Goal: Information Seeking & Learning: Learn about a topic

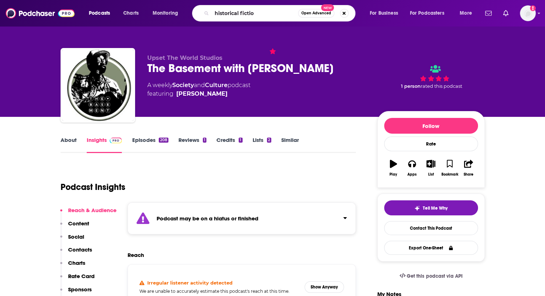
type input "historical fiction"
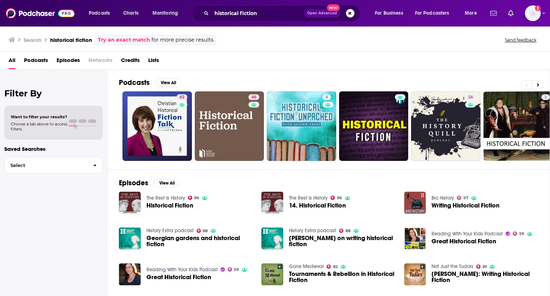
click at [164, 78] on link "Podcasts View All" at bounding box center [150, 82] width 62 height 9
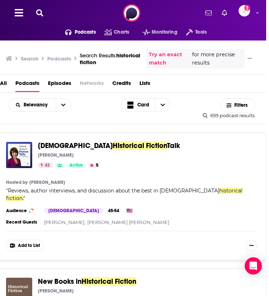
scroll to position [229, 0]
click at [238, 108] on span "Filters" at bounding box center [238, 105] width 34 height 5
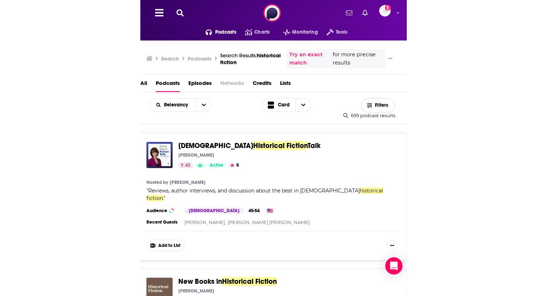
scroll to position [0, 0]
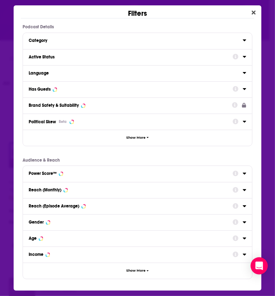
click at [242, 57] on div "Dialog" at bounding box center [240, 56] width 14 height 9
click at [243, 58] on icon "Dialog" at bounding box center [245, 57] width 4 height 6
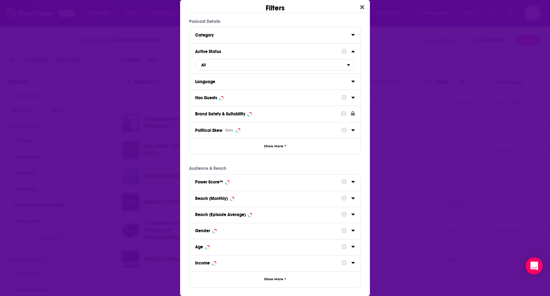
click at [436, 35] on div "Filters Podcast Details Category Active Status All Language Has Guests Brand Sa…" at bounding box center [275, 148] width 550 height 296
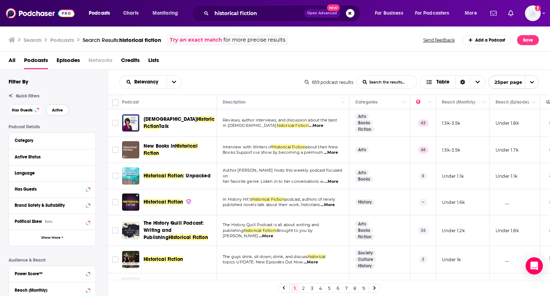
click at [66, 111] on button "Active" at bounding box center [57, 109] width 23 height 11
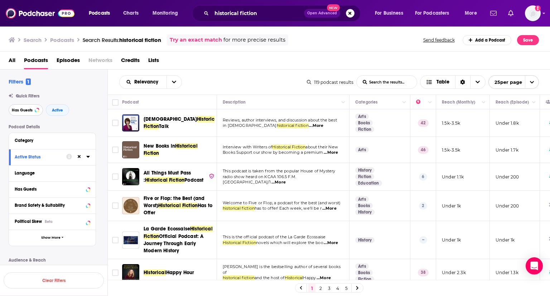
click at [24, 109] on span "Has Guests" at bounding box center [22, 110] width 21 height 4
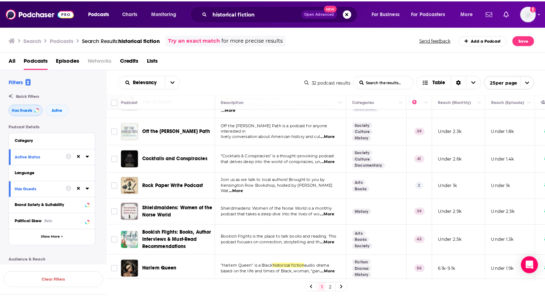
scroll to position [486, 0]
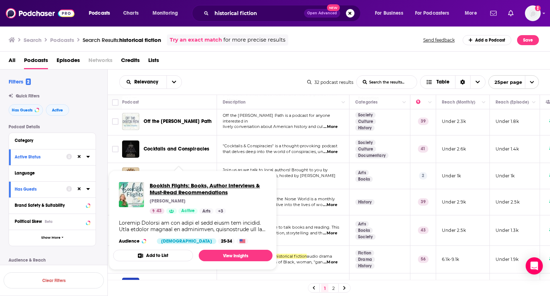
click at [173, 189] on span "Bookish Flights: Books, Author Interviews & Must-Read Recommendations" at bounding box center [208, 189] width 117 height 14
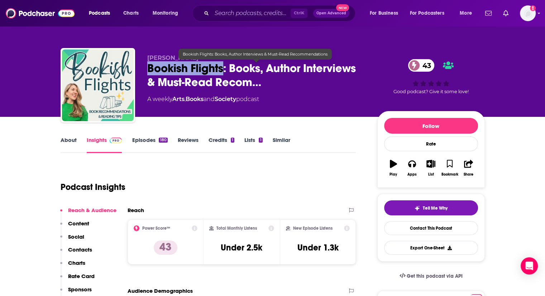
drag, startPoint x: 147, startPoint y: 66, endPoint x: 224, endPoint y: 70, distance: 77.5
click at [224, 70] on span "Bookish Flights: Books, Author Interviews & Must-Read Recom…" at bounding box center [256, 75] width 219 height 28
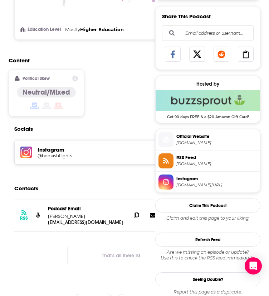
scroll to position [424, 18]
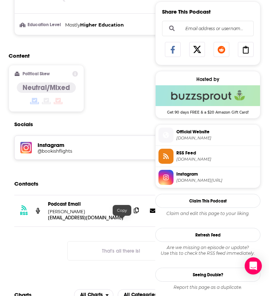
click at [131, 216] on span at bounding box center [136, 210] width 11 height 11
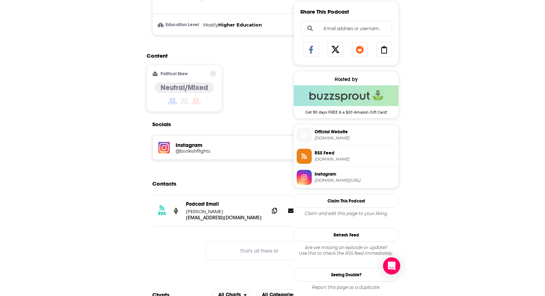
scroll to position [424, 0]
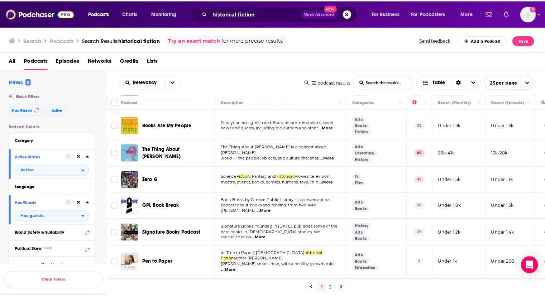
scroll to position [318, 0]
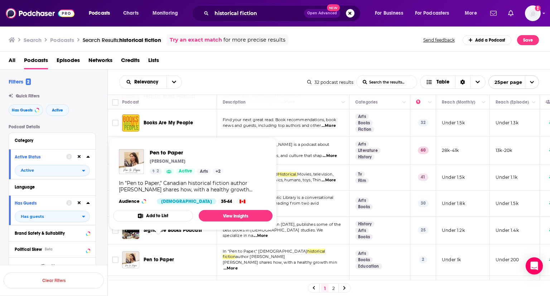
click at [157, 257] on span "Pen to Paper" at bounding box center [159, 260] width 30 height 6
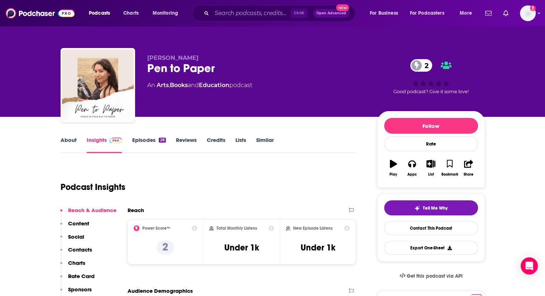
click at [67, 137] on link "About" at bounding box center [69, 145] width 16 height 16
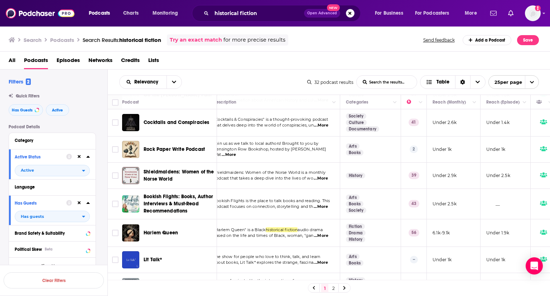
scroll to position [515, 9]
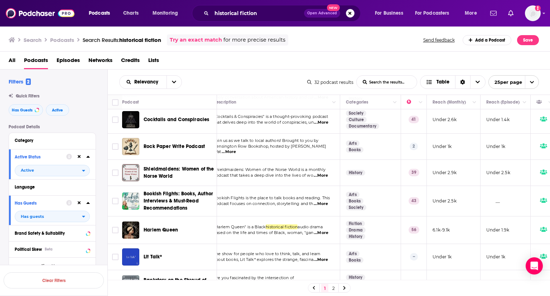
click at [346, 287] on link at bounding box center [344, 288] width 11 height 8
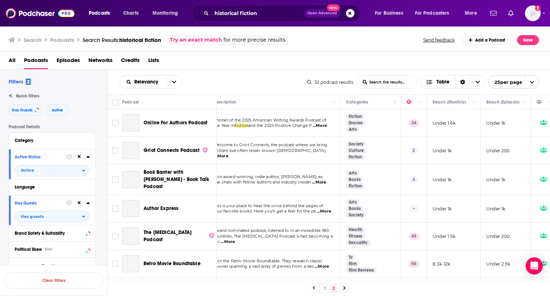
scroll to position [13, 9]
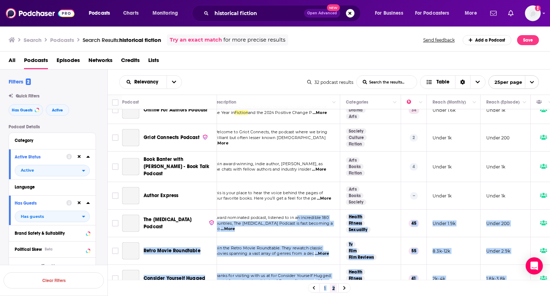
drag, startPoint x: 346, startPoint y: 287, endPoint x: 297, endPoint y: 216, distance: 86.5
click at [297, 216] on div "Podcast Description Categories Reach (Monthly) Reach (Episode) Top Country Onli…" at bounding box center [329, 196] width 443 height 203
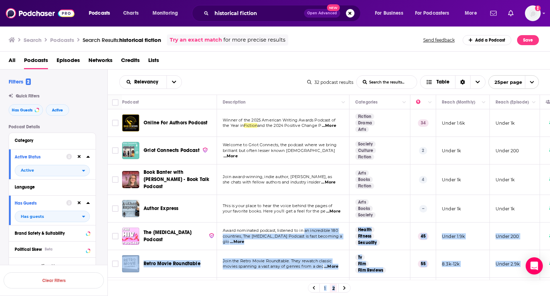
scroll to position [29, 0]
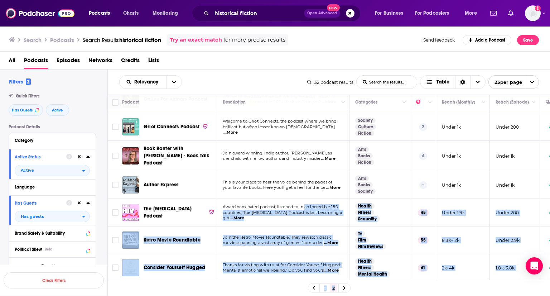
click at [343, 286] on div at bounding box center [344, 288] width 11 height 8
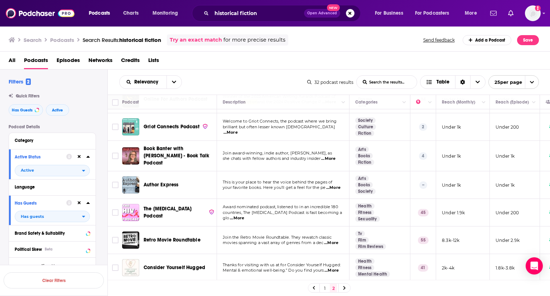
scroll to position [0, 0]
